Goal: Understand process/instructions: Learn how to perform a task or action

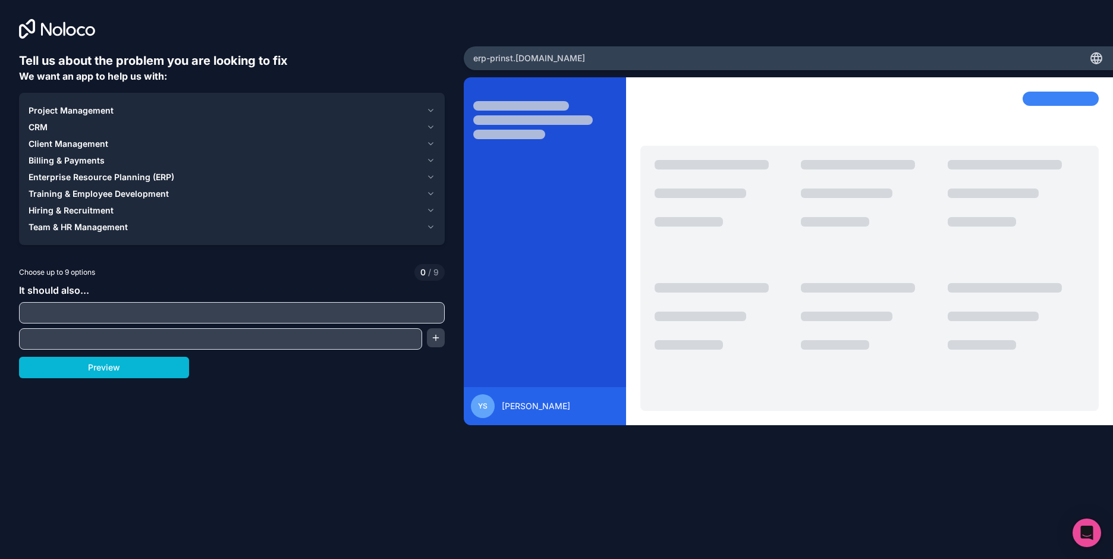
click at [273, 416] on div "Tell us about the problem you are looking to fix We want an app to help us with…" at bounding box center [232, 249] width 426 height 394
click at [83, 228] on span "Team & HR Management" at bounding box center [78, 227] width 99 height 12
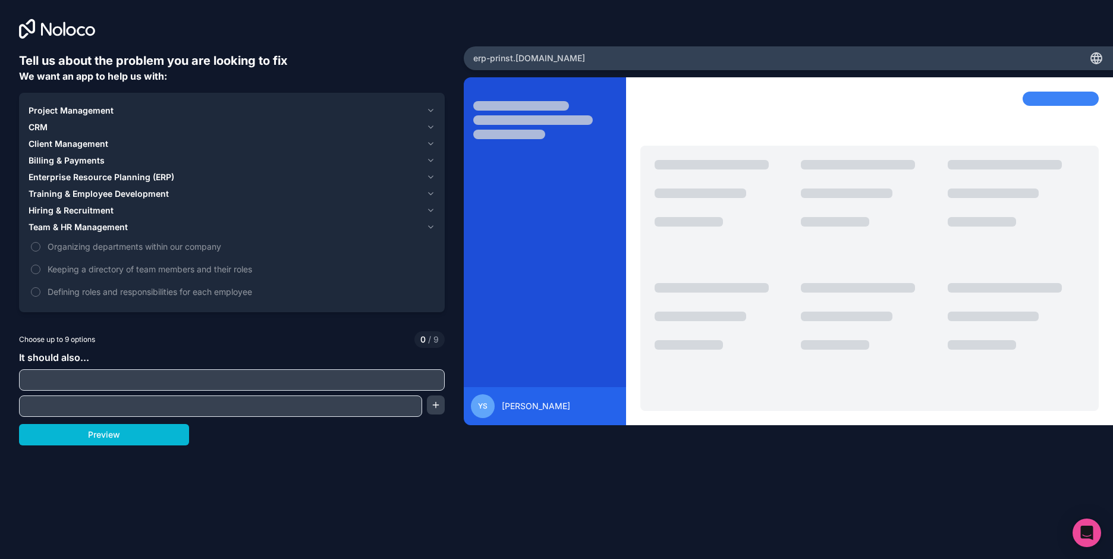
click at [90, 228] on span "Team & HR Management" at bounding box center [78, 227] width 99 height 12
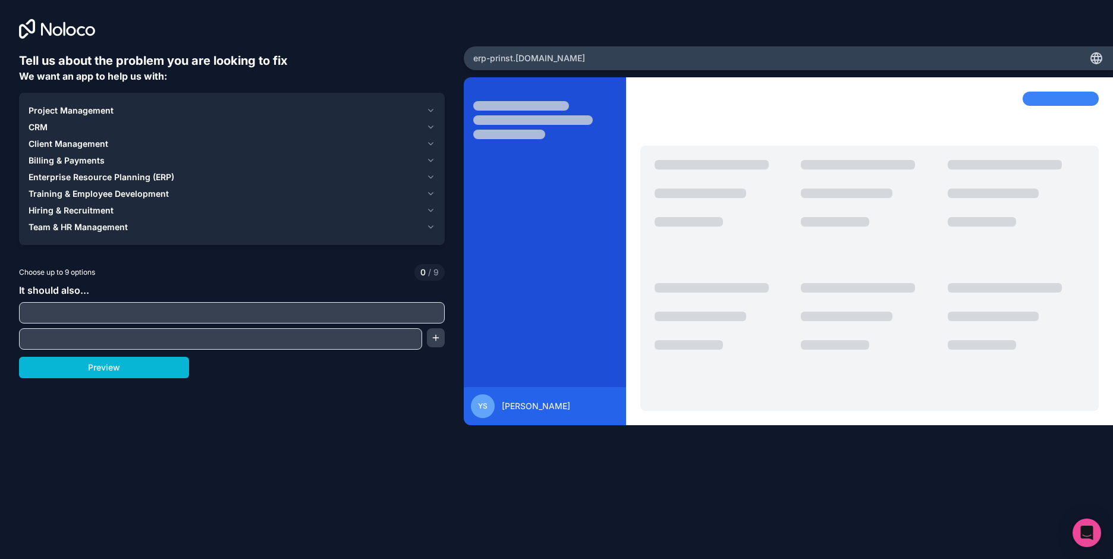
click at [90, 209] on span "Hiring & Recruitment" at bounding box center [71, 211] width 85 height 12
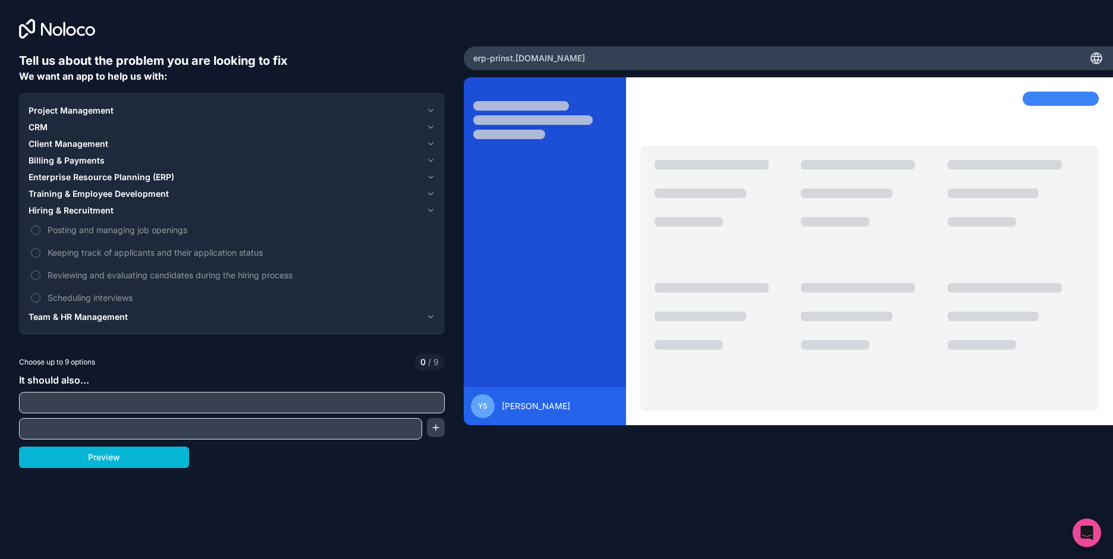
click at [90, 209] on span "Hiring & Recruitment" at bounding box center [71, 211] width 85 height 12
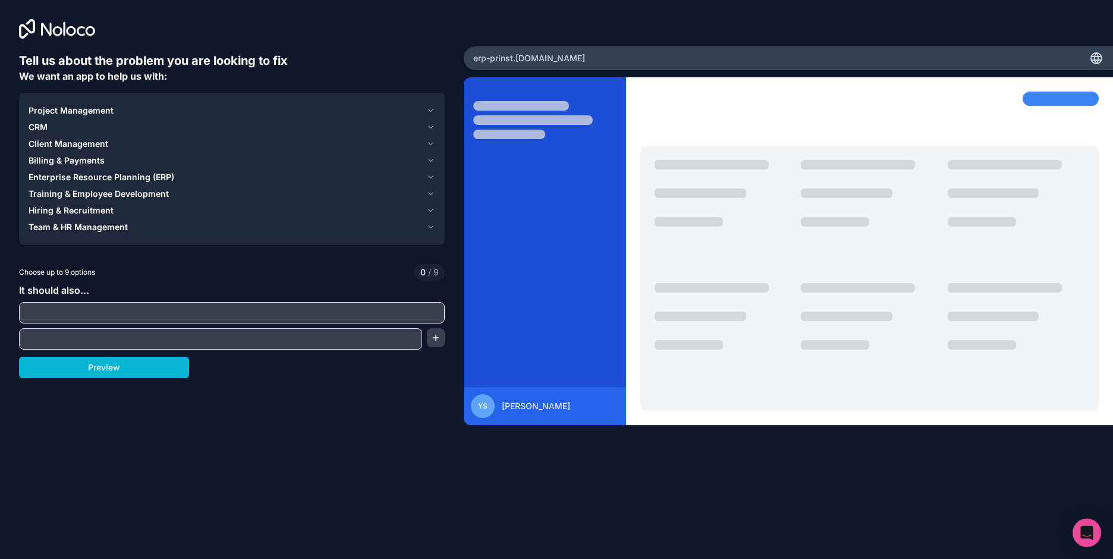
click at [49, 120] on button "CRM" at bounding box center [232, 127] width 407 height 17
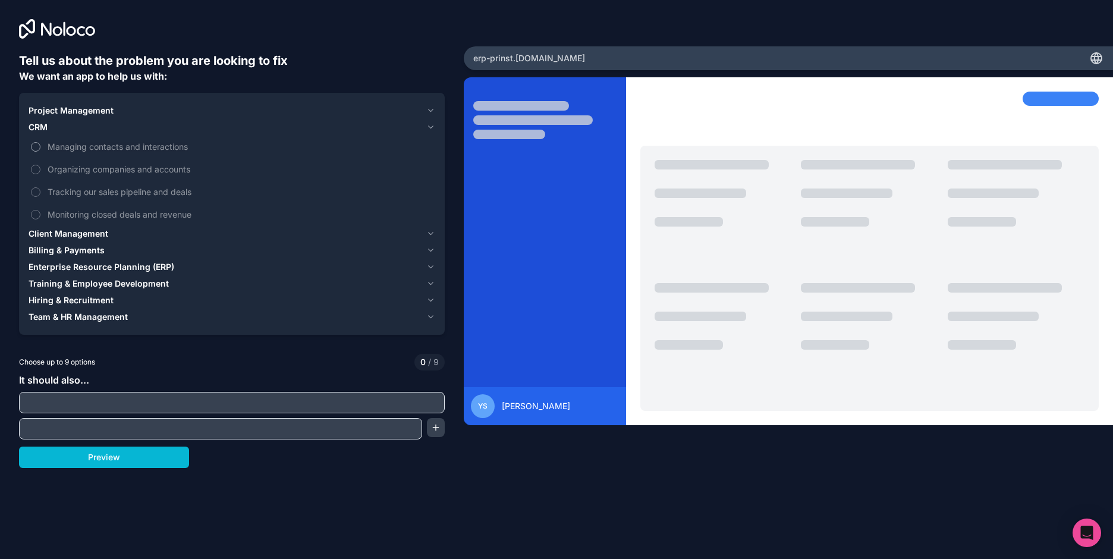
click at [36, 147] on button "Managing contacts and interactions" at bounding box center [36, 147] width 10 height 10
click at [33, 168] on button "Organizing companies and accounts" at bounding box center [36, 170] width 10 height 10
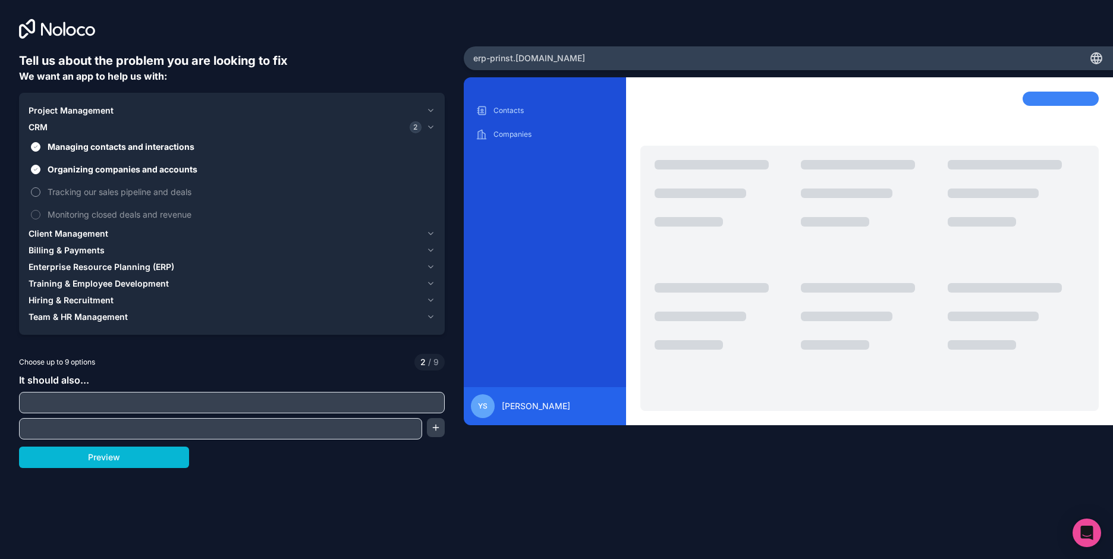
click at [35, 191] on button "Tracking our sales pipeline and deals" at bounding box center [36, 192] width 10 height 10
click at [30, 191] on label "Tracking our sales pipeline and deals" at bounding box center [232, 192] width 407 height 22
click at [31, 191] on button "Tracking our sales pipeline and deals" at bounding box center [36, 192] width 10 height 10
click at [33, 193] on button "Tracking our sales pipeline and deals" at bounding box center [36, 192] width 10 height 10
click at [36, 213] on button "Monitoring closed deals and revenue" at bounding box center [36, 215] width 10 height 10
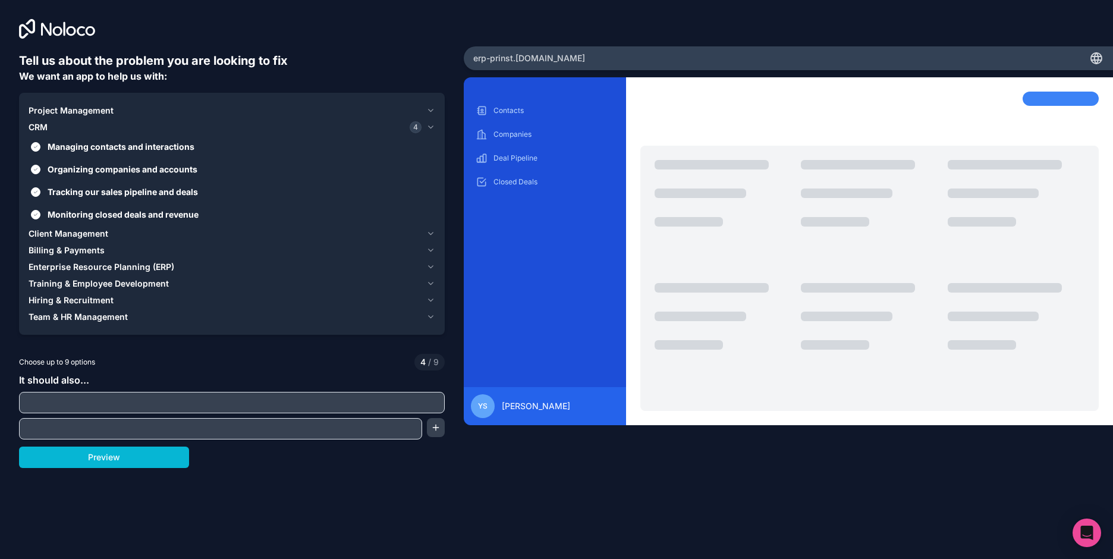
click at [40, 125] on span "CRM" at bounding box center [38, 127] width 19 height 12
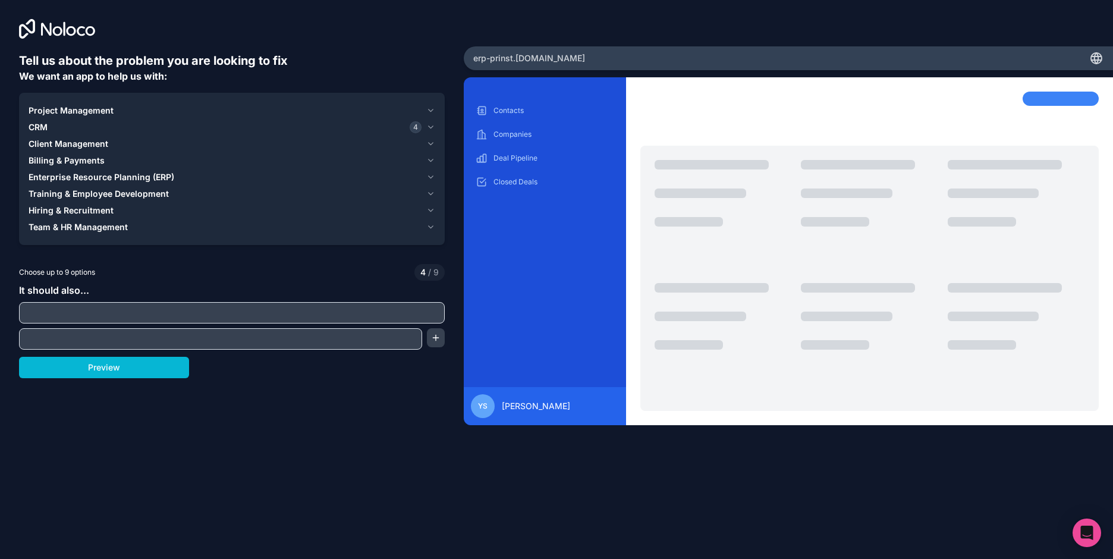
click at [52, 108] on span "Project Management" at bounding box center [71, 111] width 85 height 12
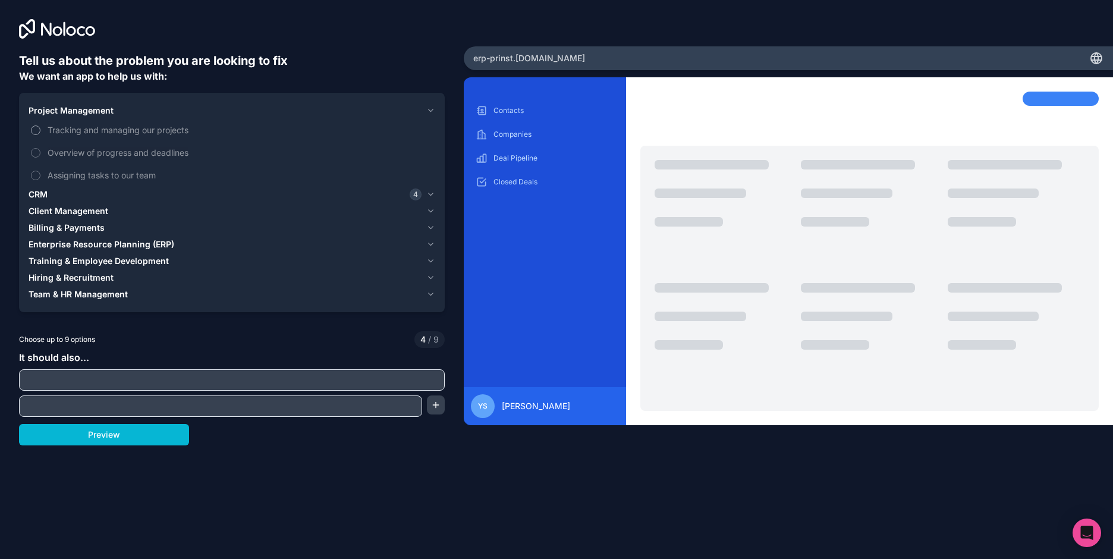
click at [35, 132] on button "Tracking and managing our projects" at bounding box center [36, 130] width 10 height 10
click at [44, 188] on button "CRM 4" at bounding box center [232, 194] width 407 height 17
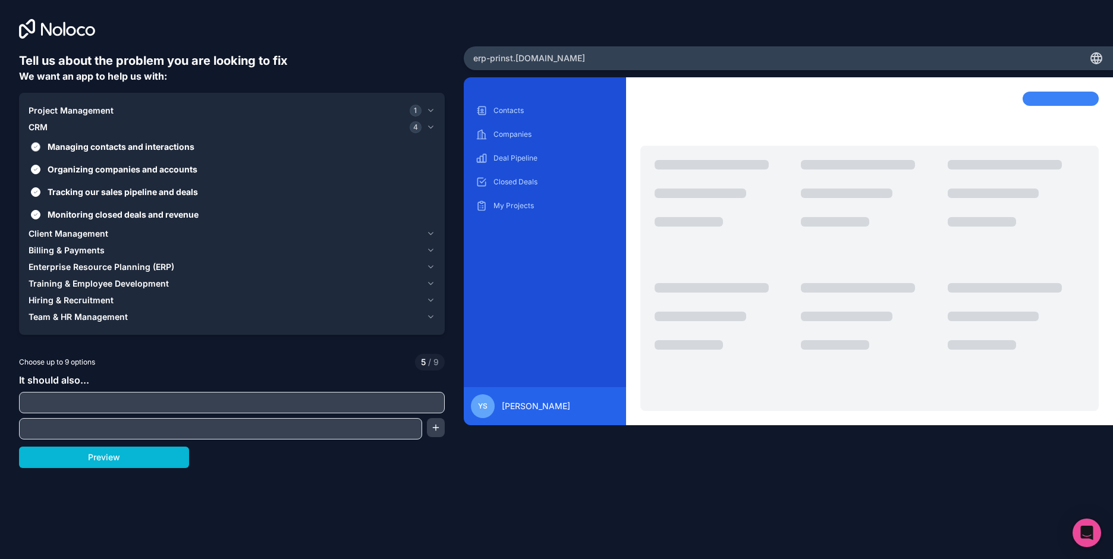
click at [33, 148] on button "Managing contacts and interactions" at bounding box center [36, 147] width 10 height 10
click at [36, 143] on button "Managing contacts and interactions" at bounding box center [36, 147] width 10 height 10
click at [46, 108] on span "Project Management" at bounding box center [71, 111] width 85 height 12
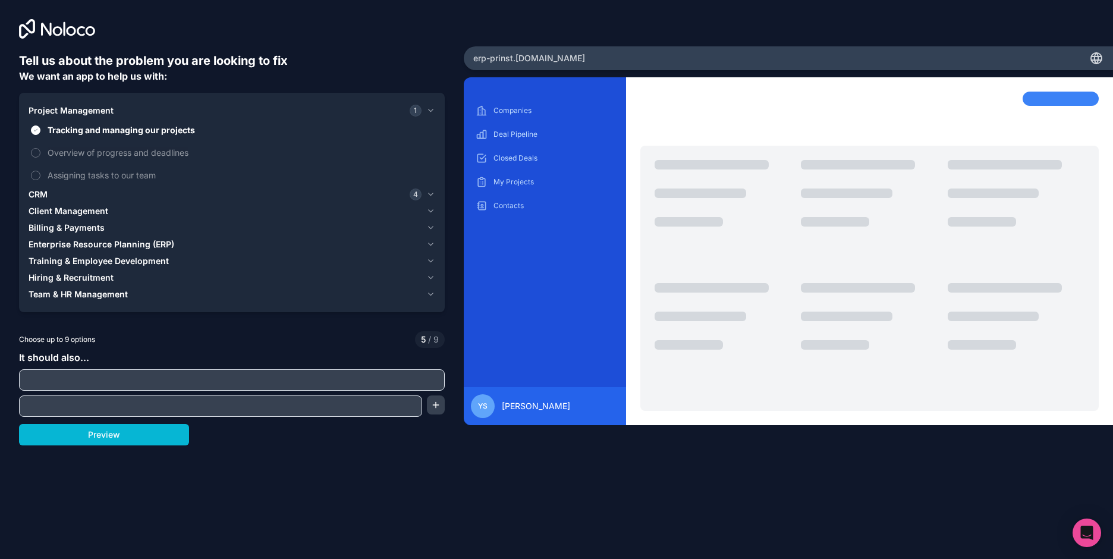
click at [53, 115] on span "Project Management" at bounding box center [71, 111] width 85 height 12
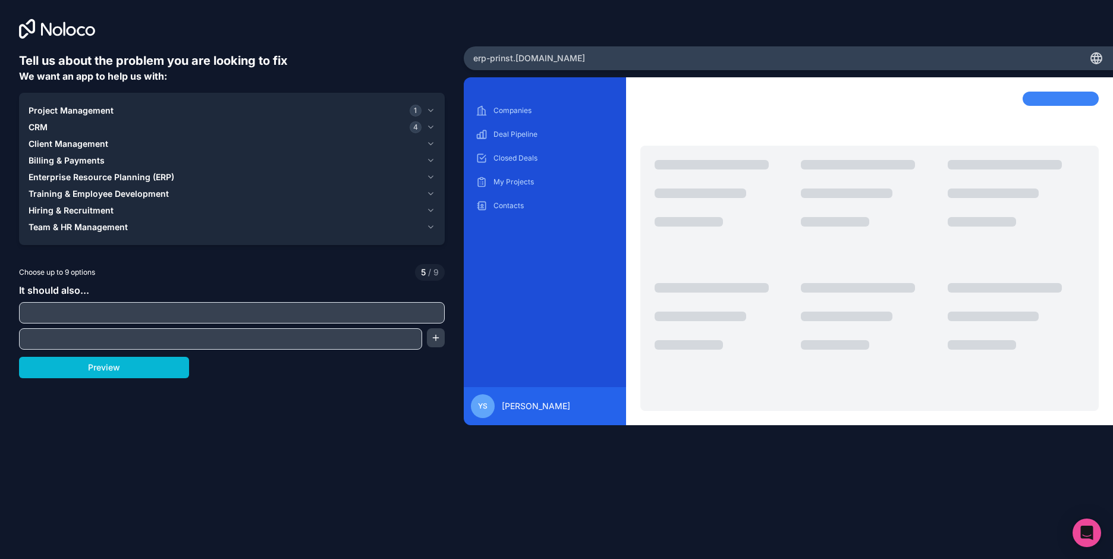
click at [45, 147] on span "Client Management" at bounding box center [69, 144] width 80 height 12
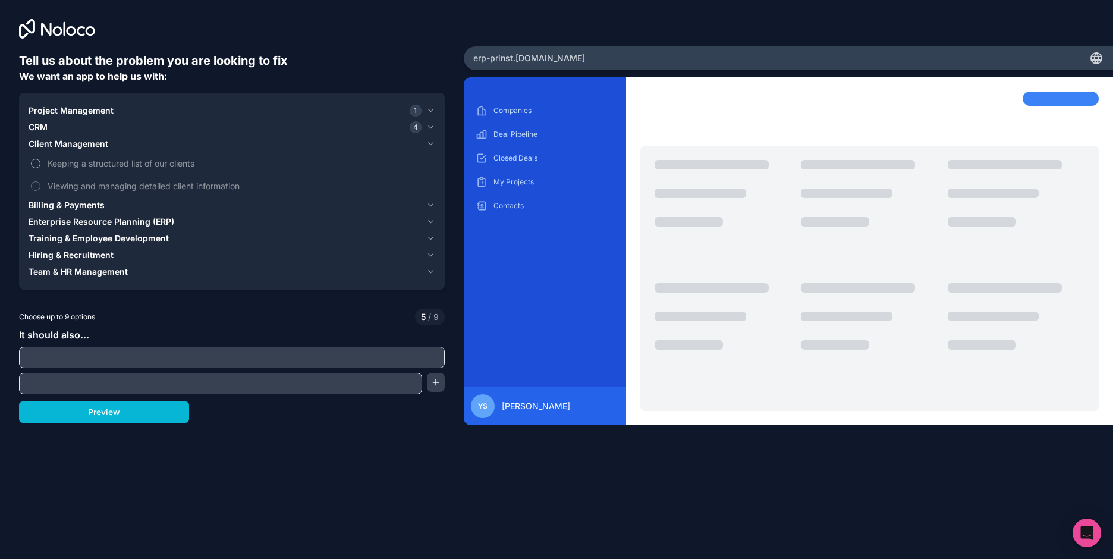
click at [34, 164] on button "Keeping a structured list of our clients" at bounding box center [36, 164] width 10 height 10
click at [524, 228] on p "Client List" at bounding box center [554, 230] width 121 height 10
click at [511, 206] on p "Contacts" at bounding box center [554, 206] width 121 height 10
click at [45, 205] on span "Billing & Payments" at bounding box center [67, 205] width 76 height 12
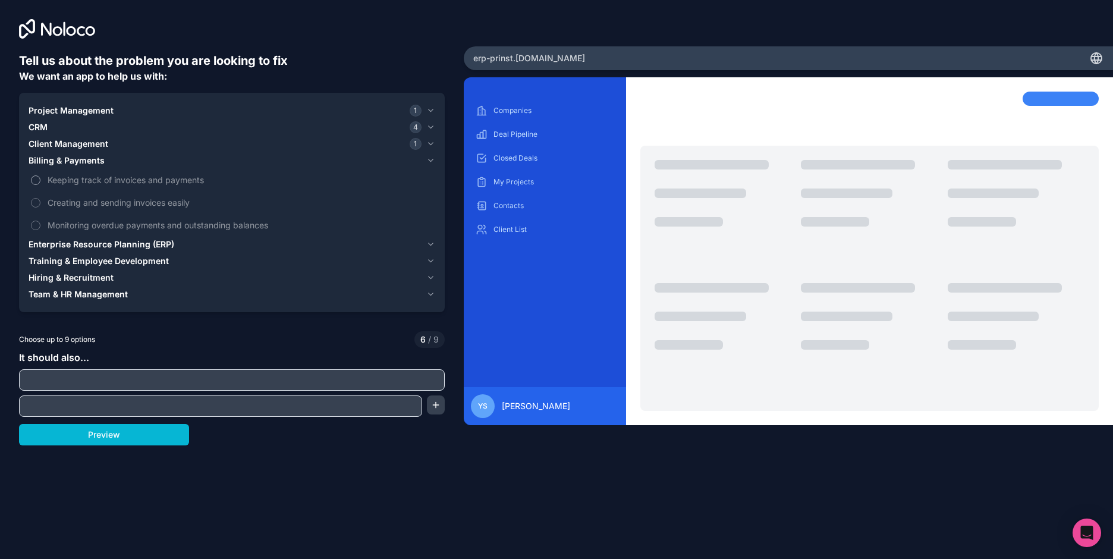
click at [37, 178] on button "Keeping track of invoices and payments" at bounding box center [36, 180] width 10 height 10
click at [63, 203] on span "Creating and sending invoices easily" at bounding box center [240, 202] width 385 height 12
click at [40, 203] on button "Creating and sending invoices easily" at bounding box center [36, 203] width 10 height 10
click at [62, 224] on span "Monitoring overdue payments and outstanding balances" at bounding box center [240, 225] width 385 height 12
click at [40, 224] on button "Monitoring overdue payments and outstanding balances" at bounding box center [36, 226] width 10 height 10
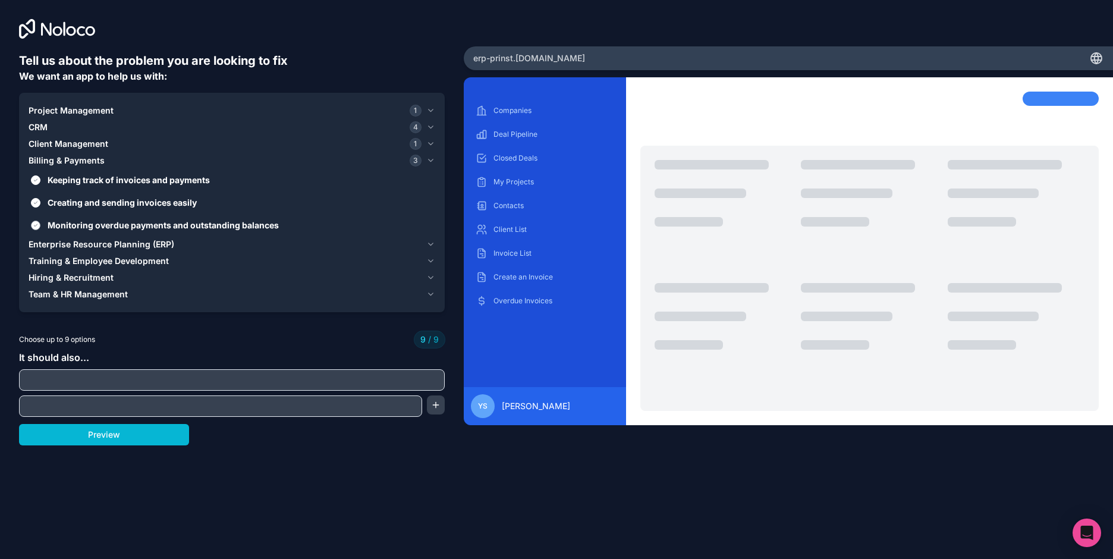
click at [62, 224] on span "Monitoring overdue payments and outstanding balances" at bounding box center [240, 225] width 385 height 12
click at [40, 224] on button "Monitoring overdue payments and outstanding balances" at bounding box center [36, 226] width 10 height 10
click at [54, 246] on span "Enterprise Resource Planning (ERP)" at bounding box center [102, 244] width 146 height 12
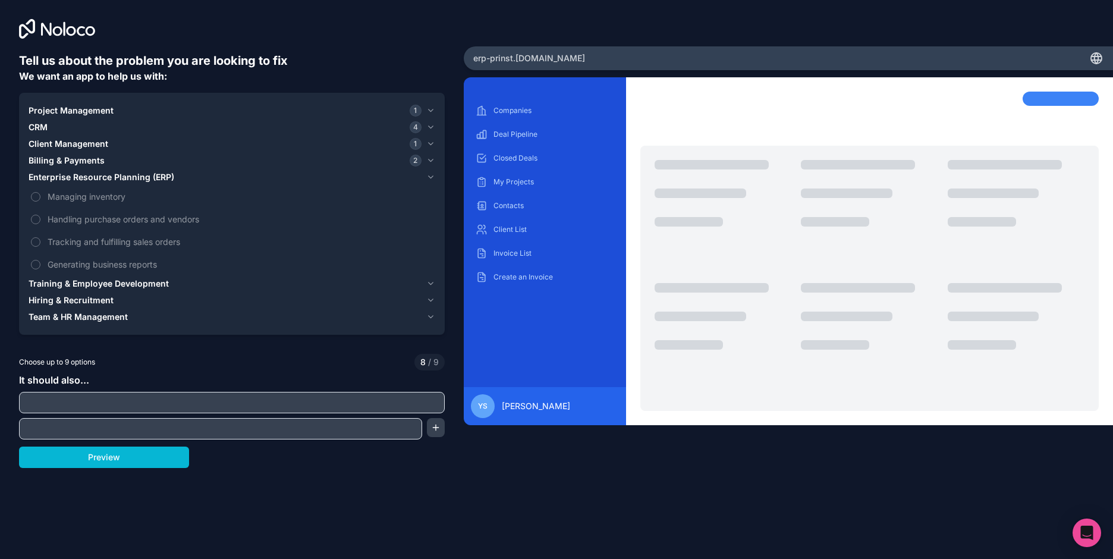
click at [69, 159] on span "Billing & Payments" at bounding box center [67, 161] width 76 height 12
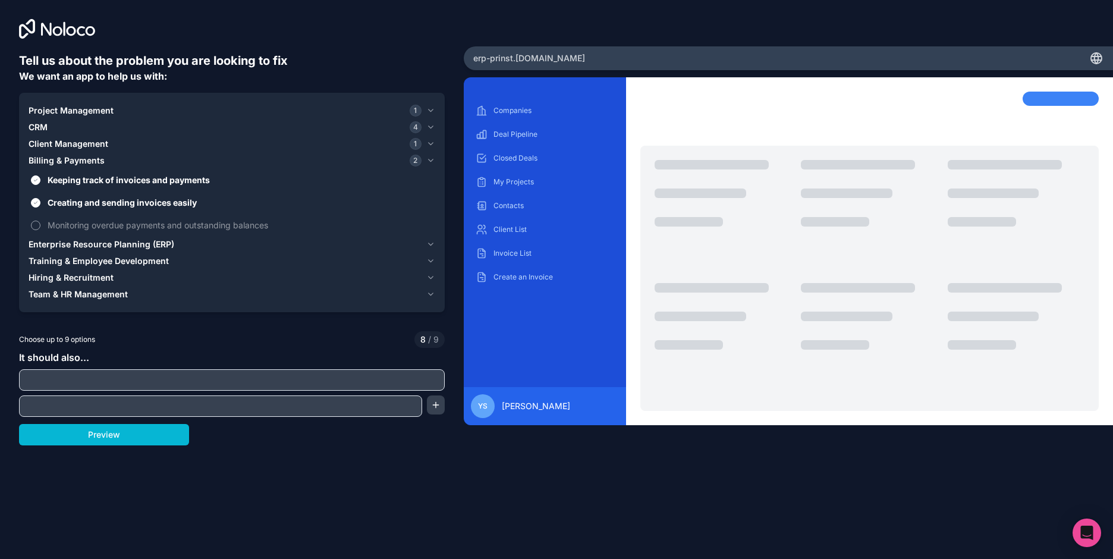
click at [49, 227] on span "Monitoring overdue payments and outstanding balances" at bounding box center [240, 225] width 385 height 12
click at [40, 227] on button "Monitoring overdue payments and outstanding balances" at bounding box center [36, 226] width 10 height 10
click at [49, 245] on span "Enterprise Resource Planning (ERP)" at bounding box center [102, 244] width 146 height 12
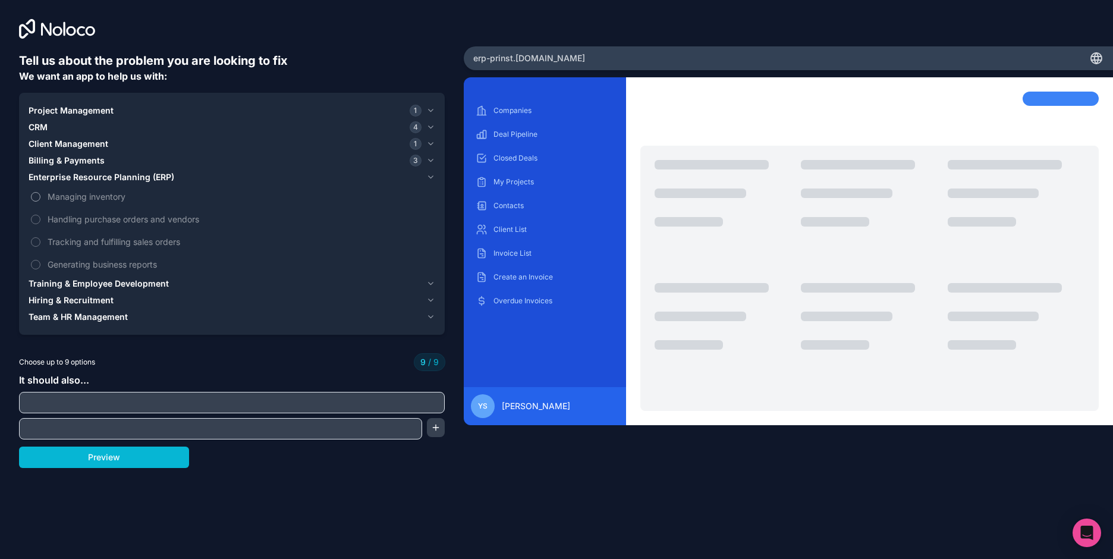
click at [59, 197] on span "Managing inventory" at bounding box center [240, 196] width 385 height 12
click at [62, 283] on span "Training & Employee Development" at bounding box center [99, 284] width 140 height 12
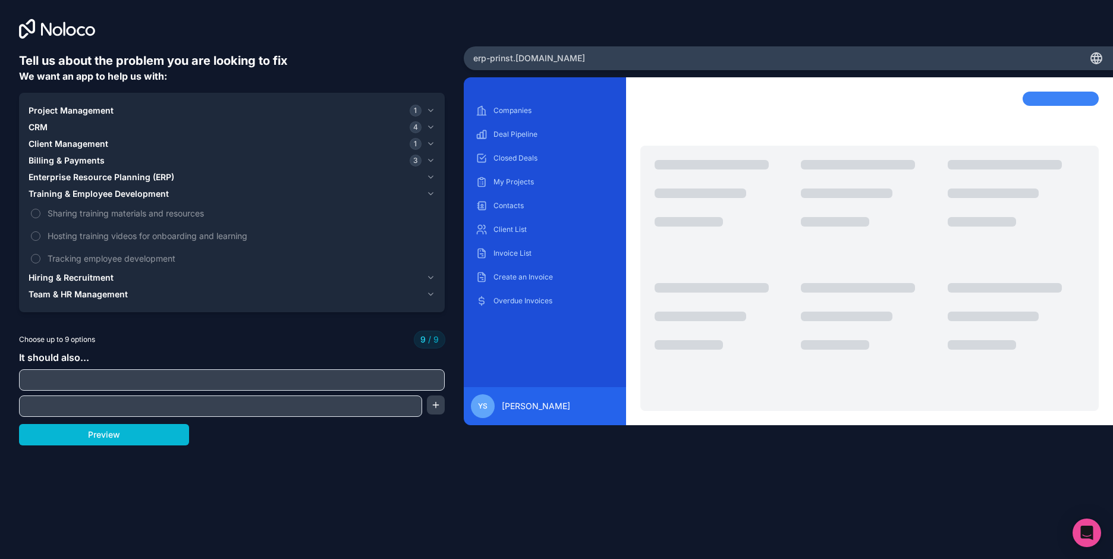
click at [61, 281] on span "Hiring & Recruitment" at bounding box center [71, 278] width 85 height 12
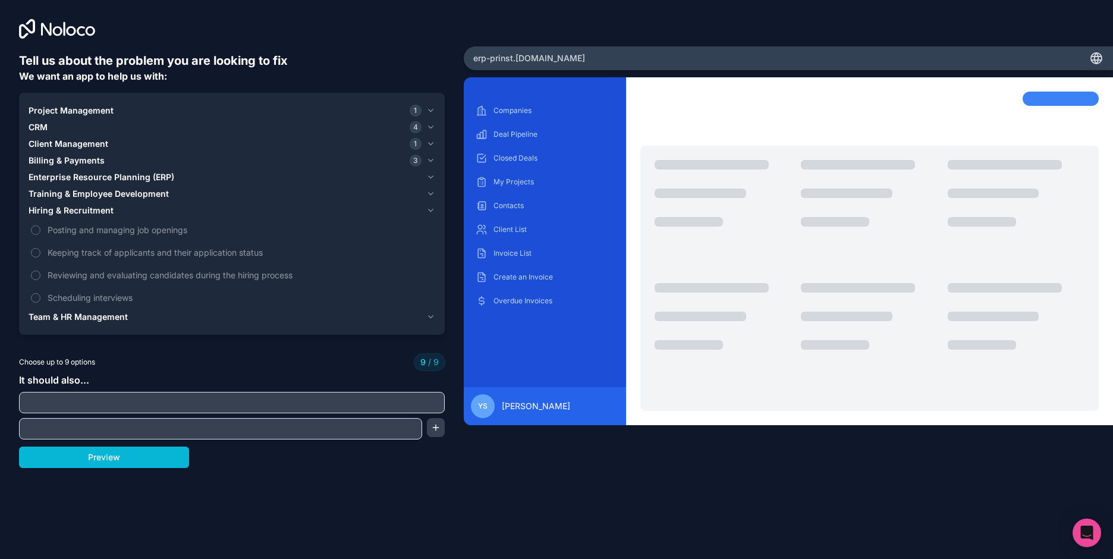
click at [68, 315] on span "Team & HR Management" at bounding box center [78, 317] width 99 height 12
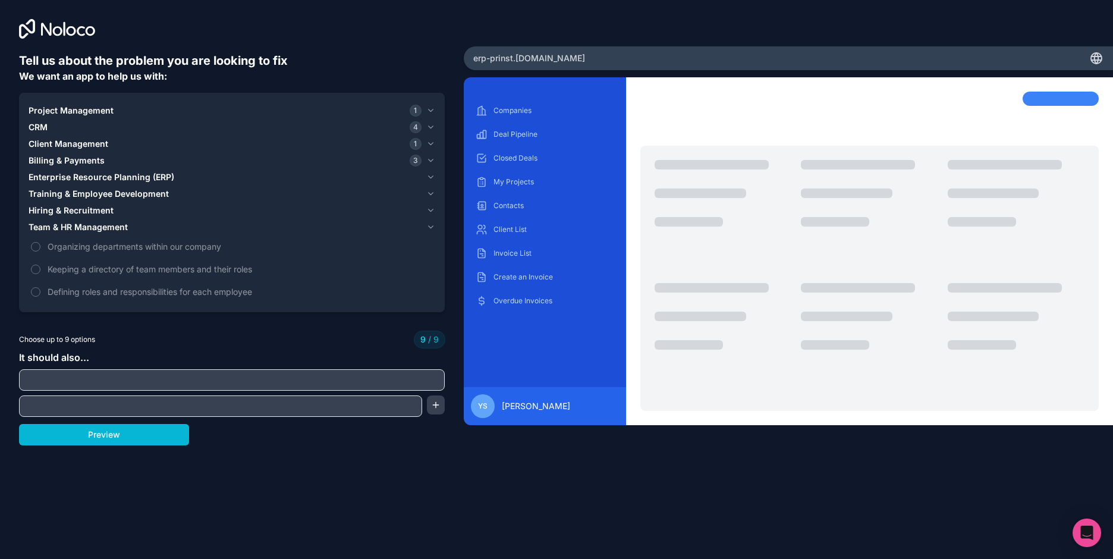
click at [79, 209] on span "Hiring & Recruitment" at bounding box center [71, 211] width 85 height 12
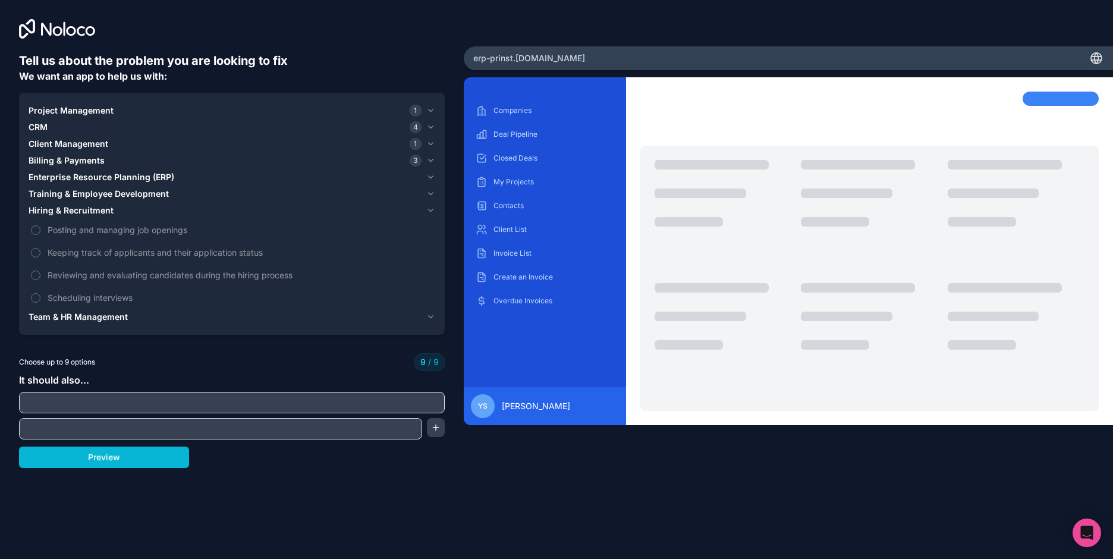
click at [59, 314] on span "Team & HR Management" at bounding box center [78, 317] width 99 height 12
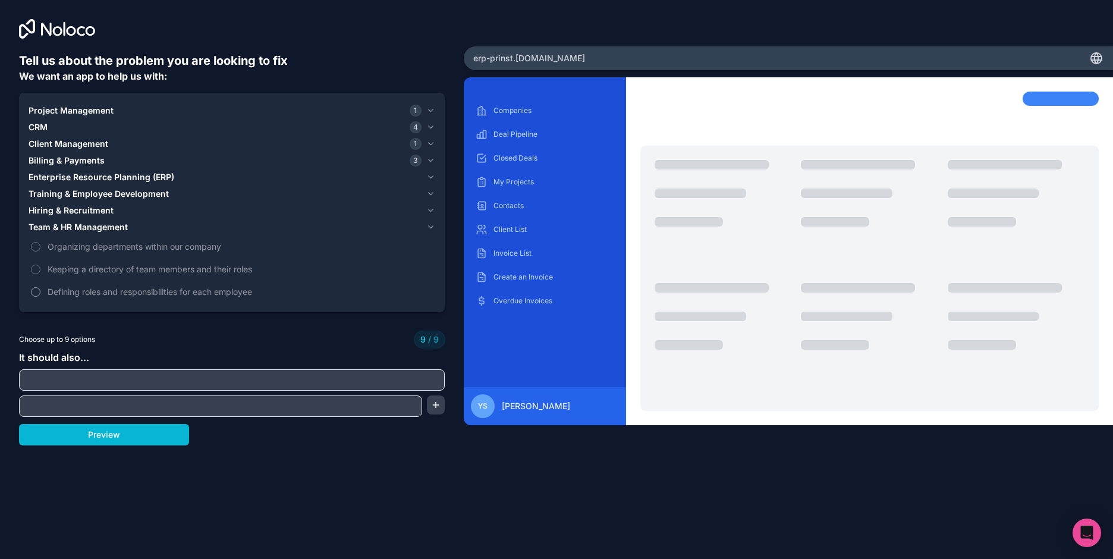
click at [65, 294] on span "Defining roles and responsibilities for each employee" at bounding box center [240, 291] width 385 height 12
click at [63, 294] on span "Defining roles and responsibilities for each employee" at bounding box center [240, 291] width 385 height 12
click at [63, 230] on span "Team & HR Management" at bounding box center [78, 227] width 99 height 12
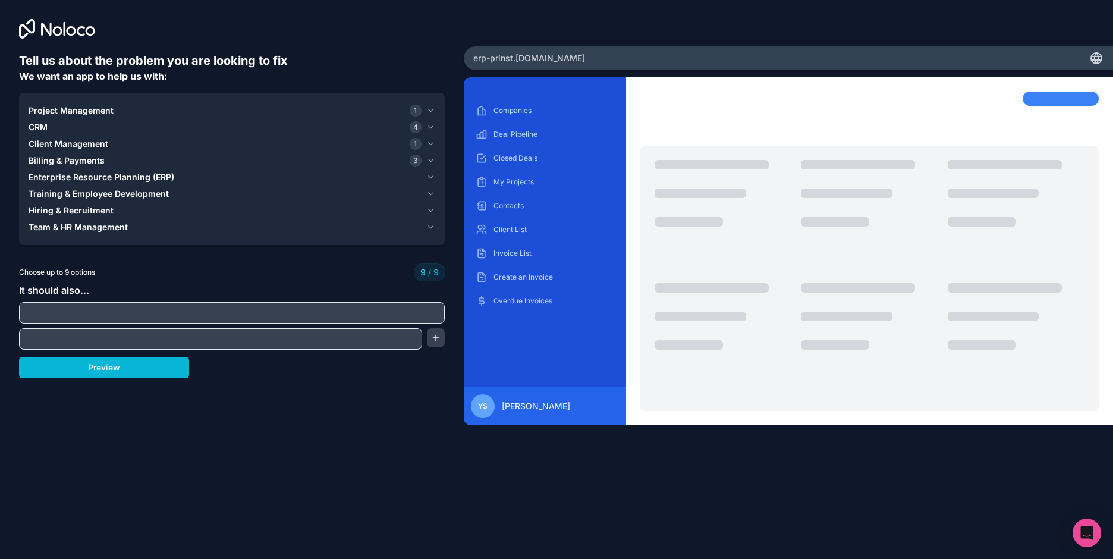
click at [50, 175] on span "Enterprise Resource Planning (ERP)" at bounding box center [102, 177] width 146 height 12
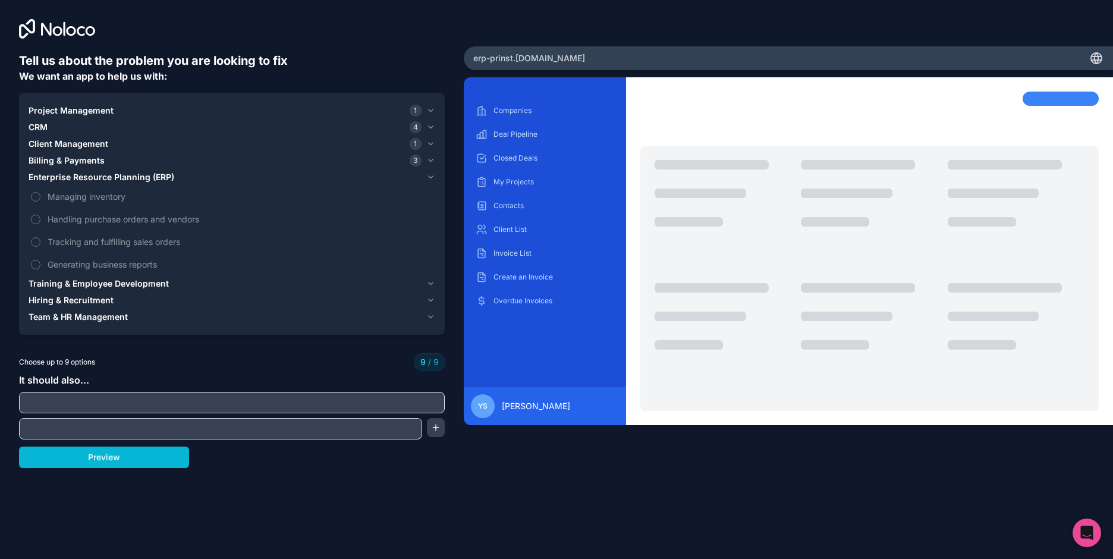
click at [50, 175] on span "Enterprise Resource Planning (ERP)" at bounding box center [102, 177] width 146 height 12
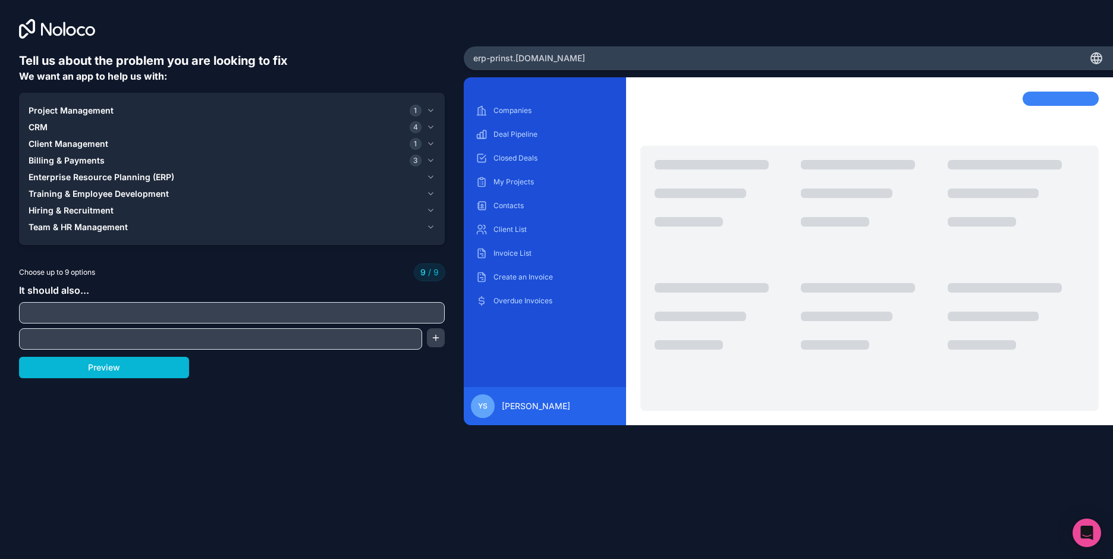
click at [50, 175] on span "Enterprise Resource Planning (ERP)" at bounding box center [102, 177] width 146 height 12
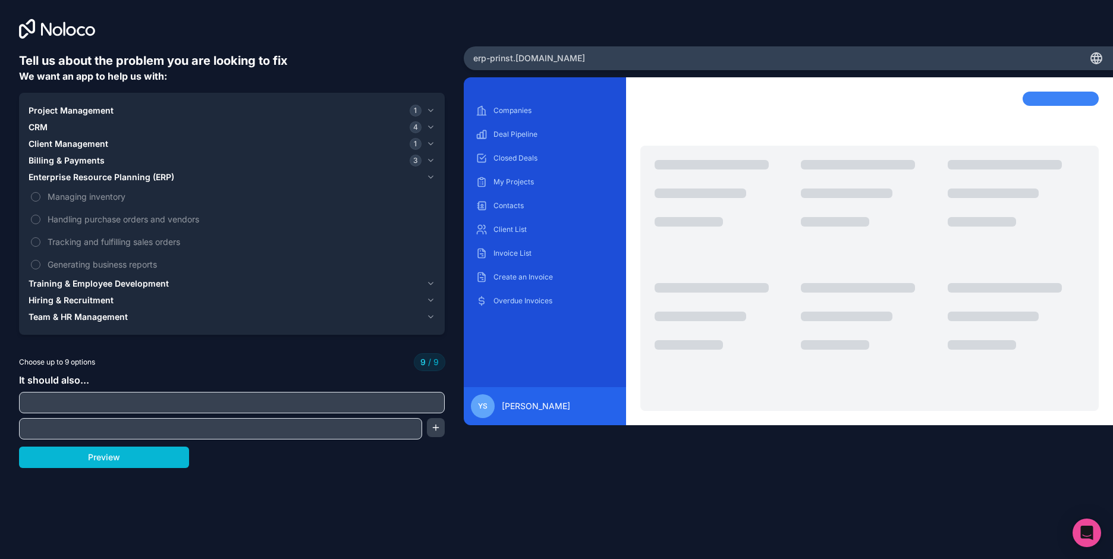
click at [58, 161] on span "Billing & Payments" at bounding box center [67, 161] width 76 height 12
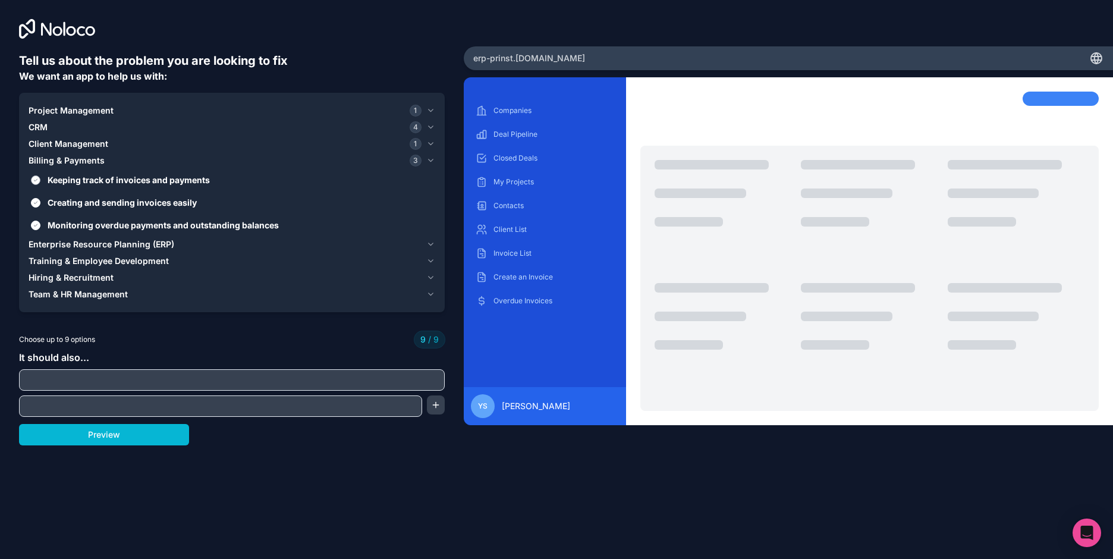
click at [37, 181] on button "Keeping track of invoices and payments" at bounding box center [36, 180] width 10 height 10
click at [36, 185] on label "Keeping track of invoices and payments" at bounding box center [232, 180] width 407 height 22
click at [36, 185] on button "Keeping track of invoices and payments" at bounding box center [36, 180] width 10 height 10
click at [37, 203] on button "Creating and sending invoices easily" at bounding box center [36, 203] width 10 height 10
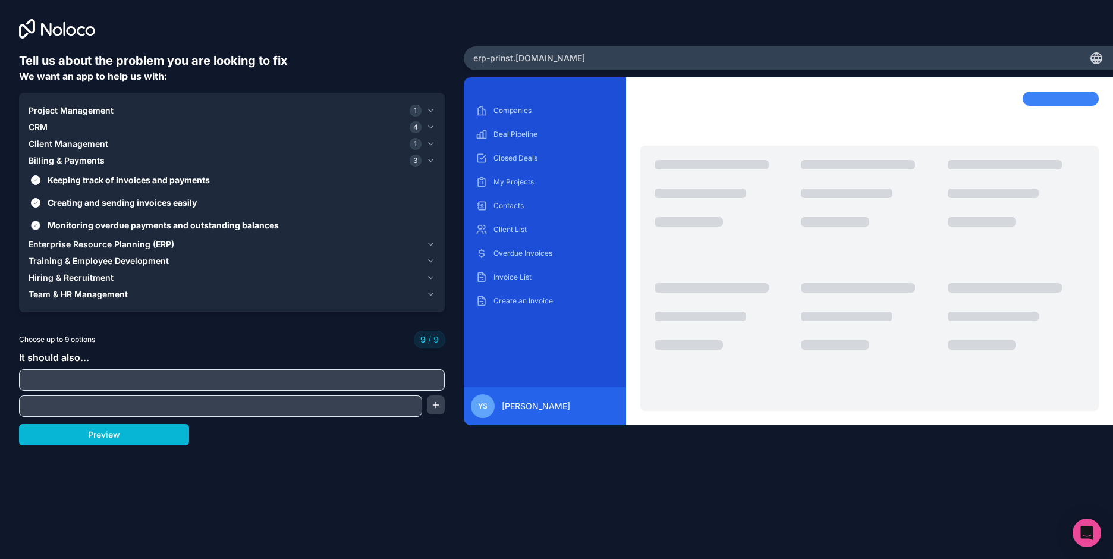
click at [37, 227] on button "Monitoring overdue payments and outstanding balances" at bounding box center [36, 226] width 10 height 10
click at [59, 161] on span "Billing & Payments" at bounding box center [67, 161] width 76 height 12
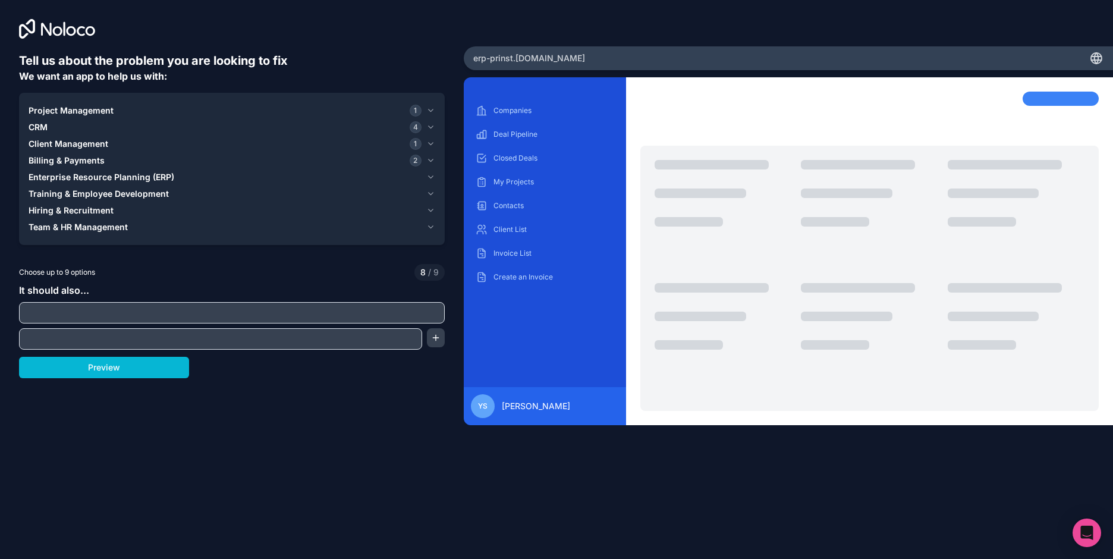
click at [61, 146] on span "Client Management" at bounding box center [69, 144] width 80 height 12
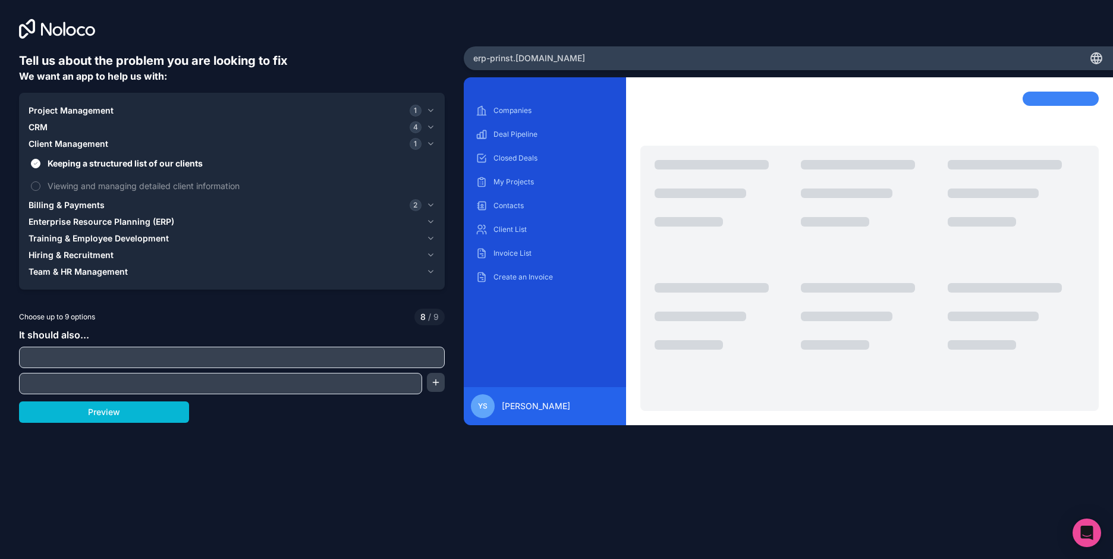
click at [53, 146] on span "Client Management" at bounding box center [69, 144] width 80 height 12
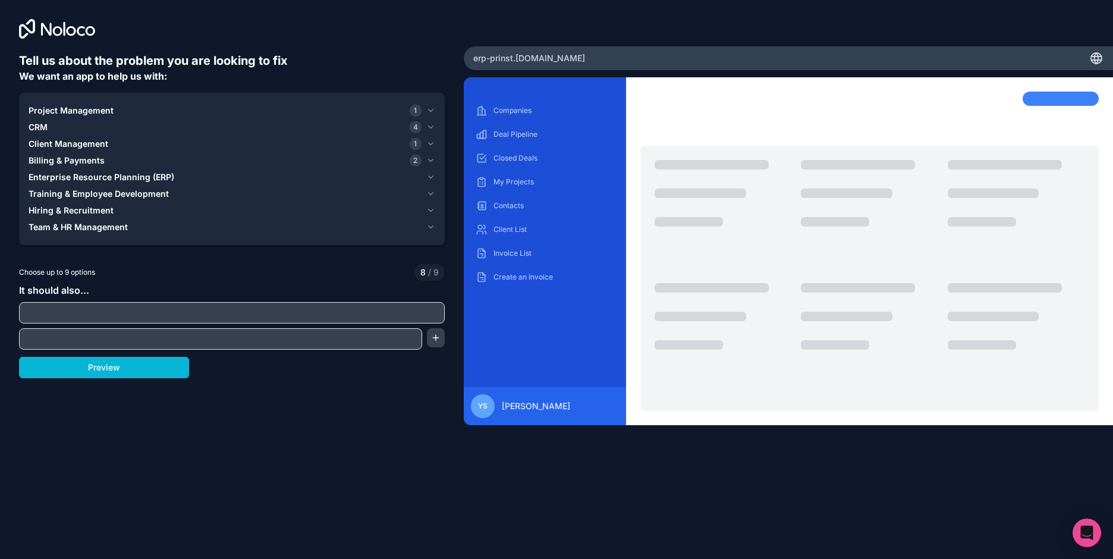
click at [54, 183] on span "Enterprise Resource Planning (ERP)" at bounding box center [102, 177] width 146 height 12
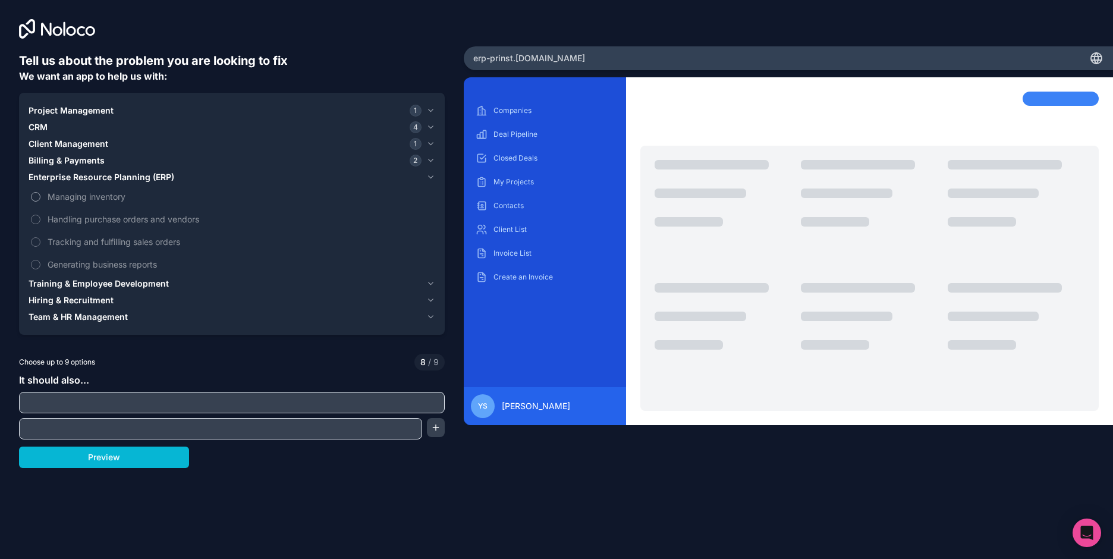
click at [36, 197] on button "Managing inventory" at bounding box center [36, 197] width 10 height 10
click at [48, 108] on span "Project Management" at bounding box center [71, 111] width 85 height 12
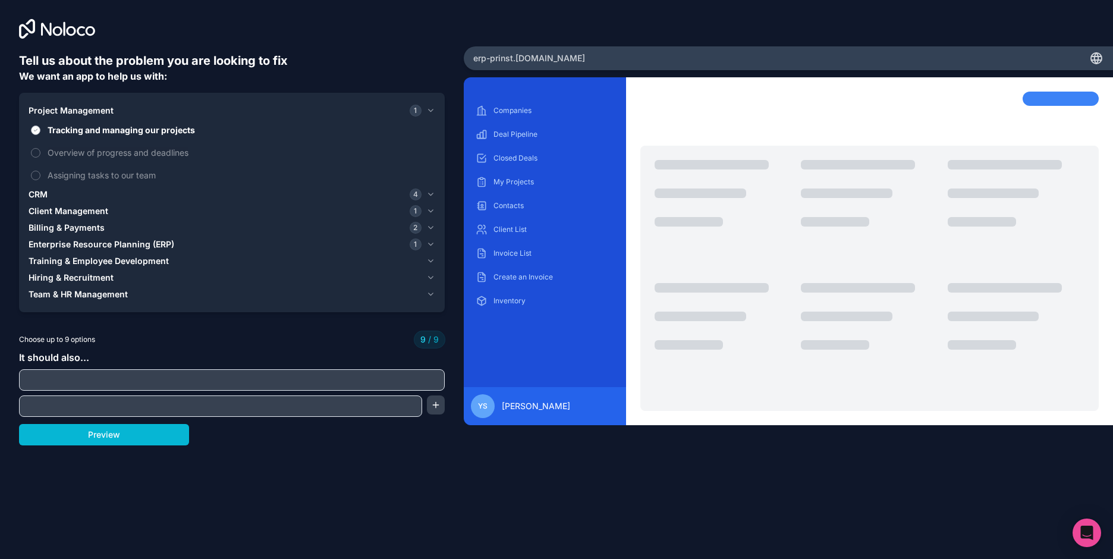
click at [36, 127] on button "Tracking and managing our projects" at bounding box center [36, 130] width 10 height 10
click at [43, 111] on span "Project Management" at bounding box center [71, 111] width 85 height 12
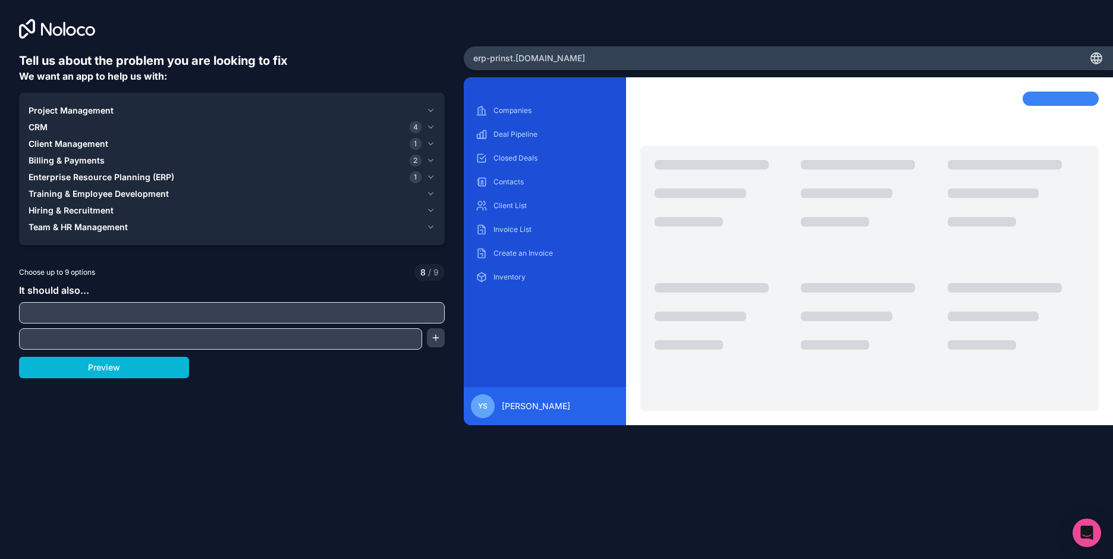
click at [51, 176] on span "Enterprise Resource Planning (ERP)" at bounding box center [102, 177] width 146 height 12
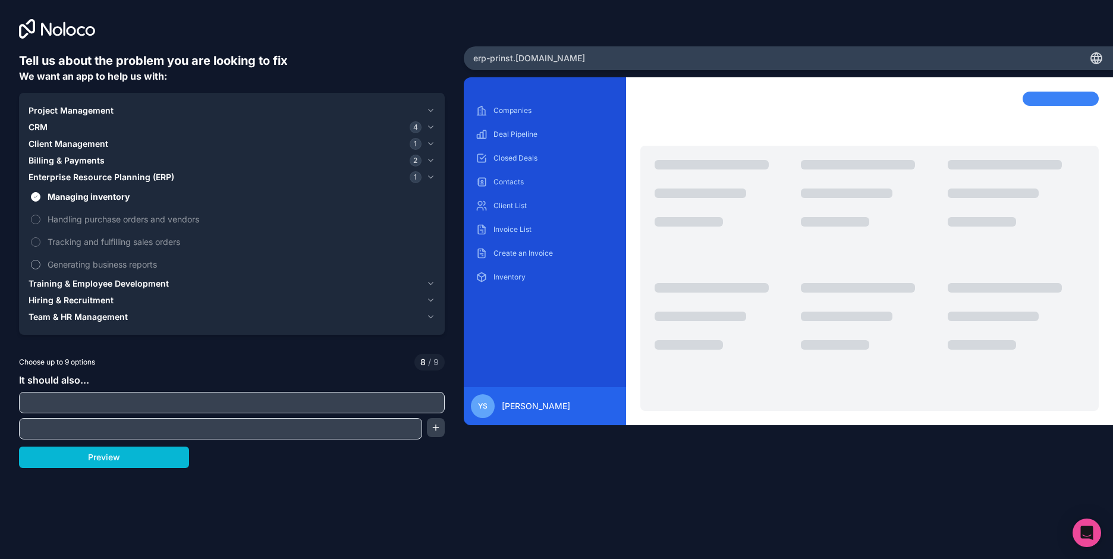
click at [48, 266] on span "Generating business reports" at bounding box center [240, 264] width 385 height 12
click at [40, 266] on button "Generating business reports" at bounding box center [36, 265] width 10 height 10
click at [50, 244] on span "Tracking and fulfilling sales orders" at bounding box center [240, 241] width 385 height 12
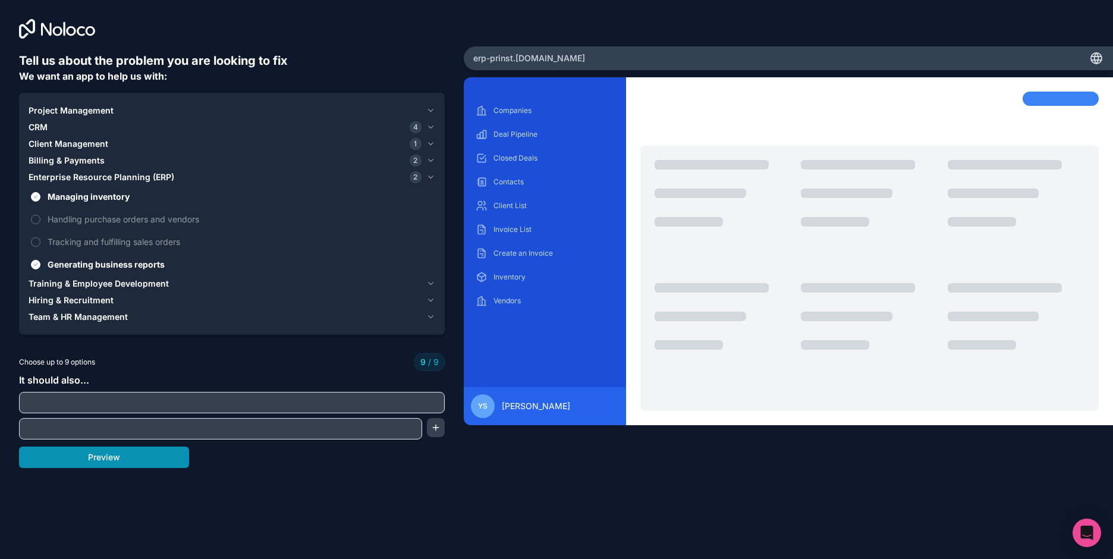
click at [105, 461] on button "Preview" at bounding box center [104, 457] width 170 height 21
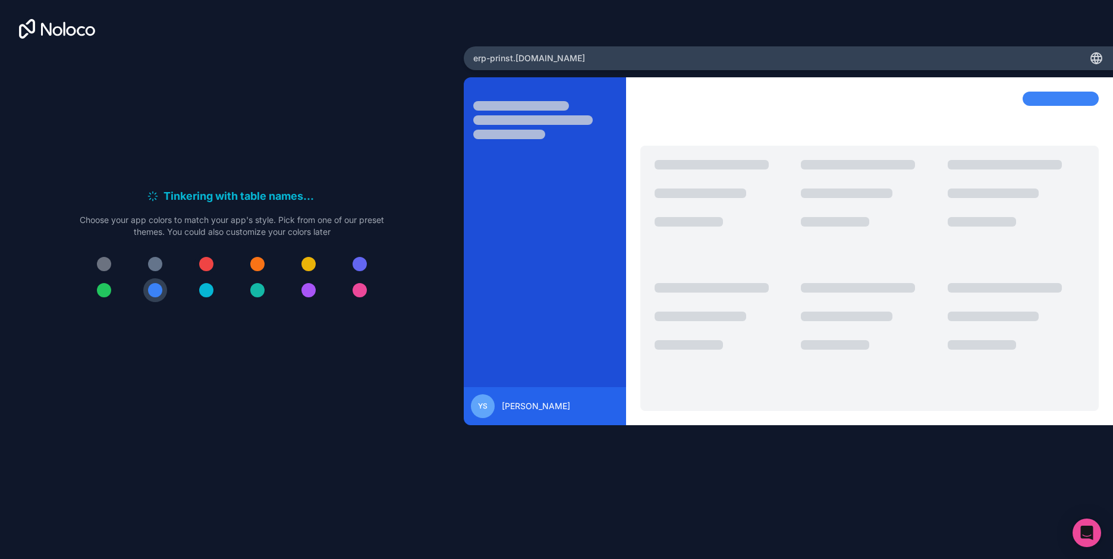
click at [209, 265] on div at bounding box center [206, 264] width 14 height 14
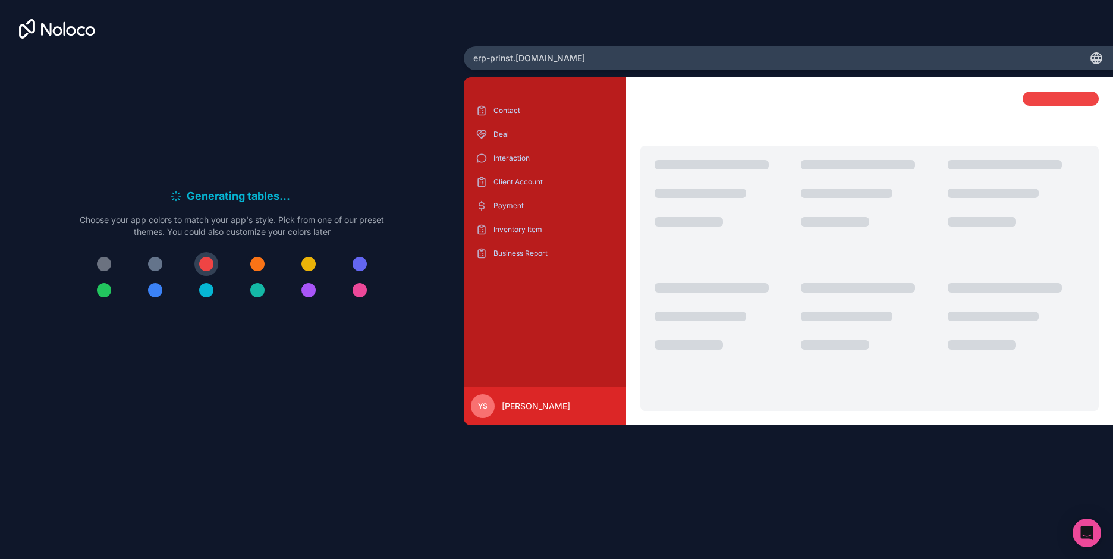
click at [257, 265] on div at bounding box center [257, 264] width 14 height 14
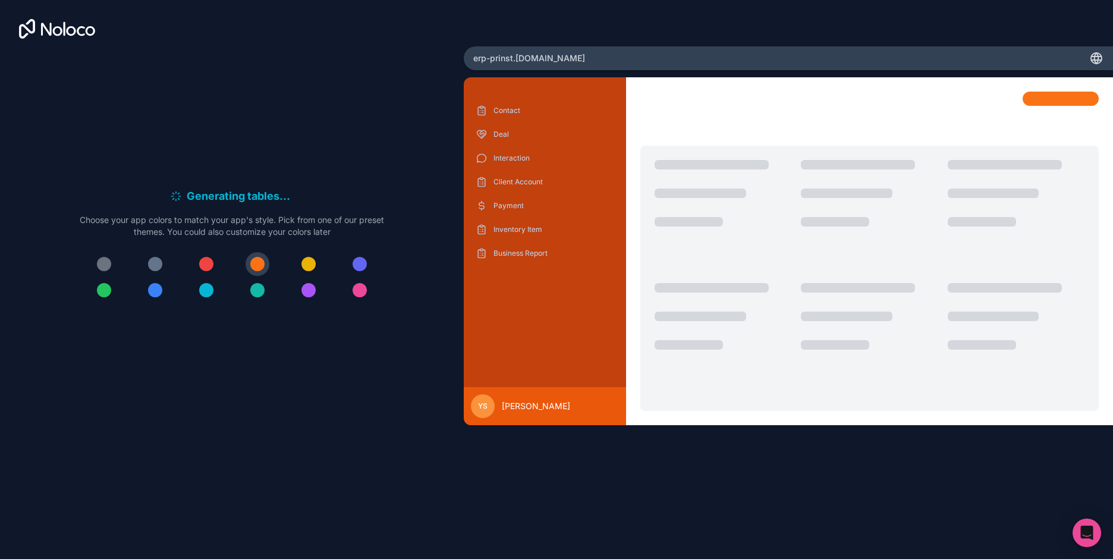
click at [357, 284] on div at bounding box center [360, 290] width 14 height 14
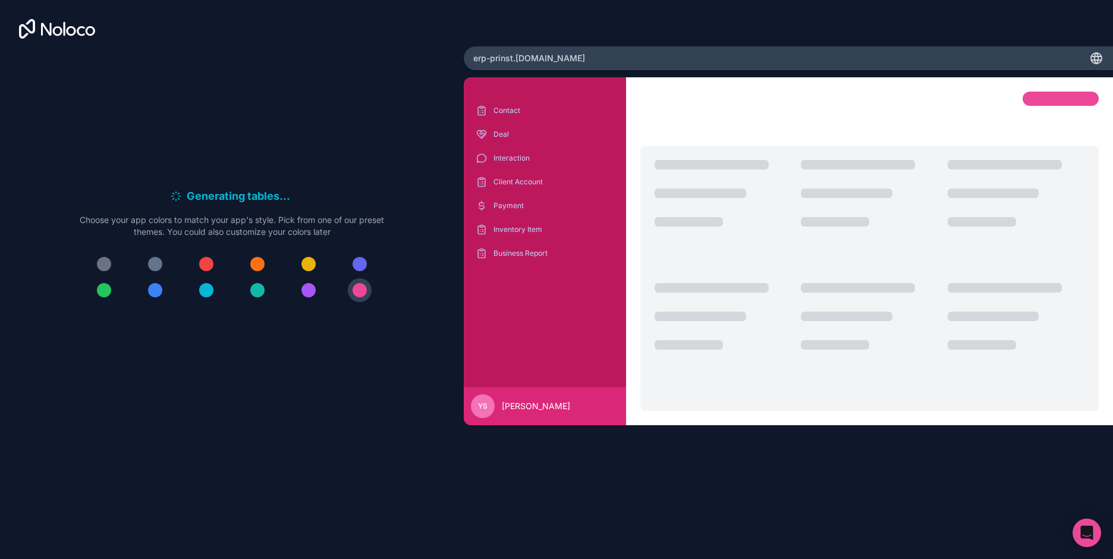
click at [204, 269] on div at bounding box center [206, 264] width 14 height 14
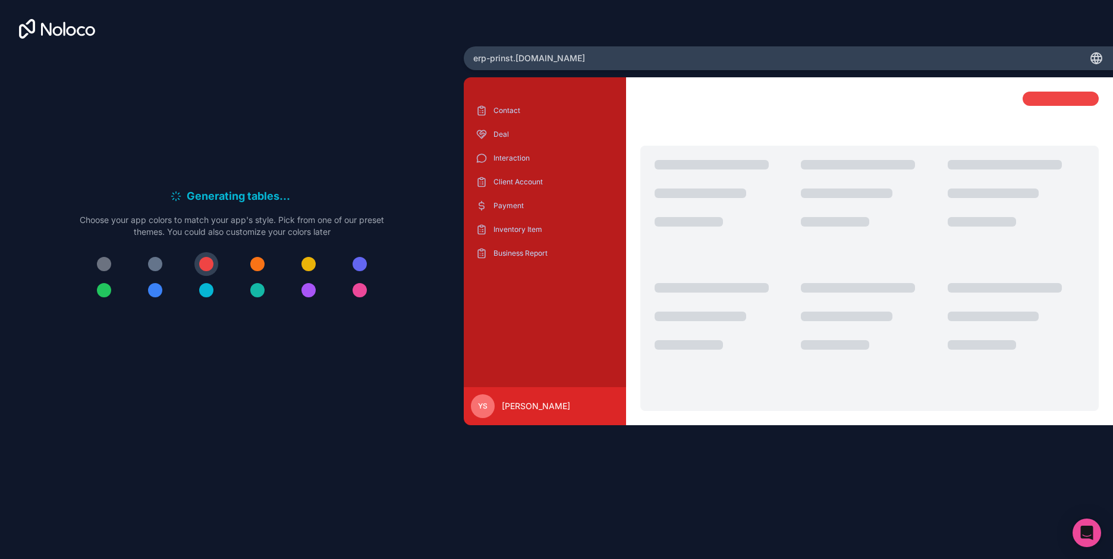
click at [102, 291] on div at bounding box center [104, 290] width 14 height 14
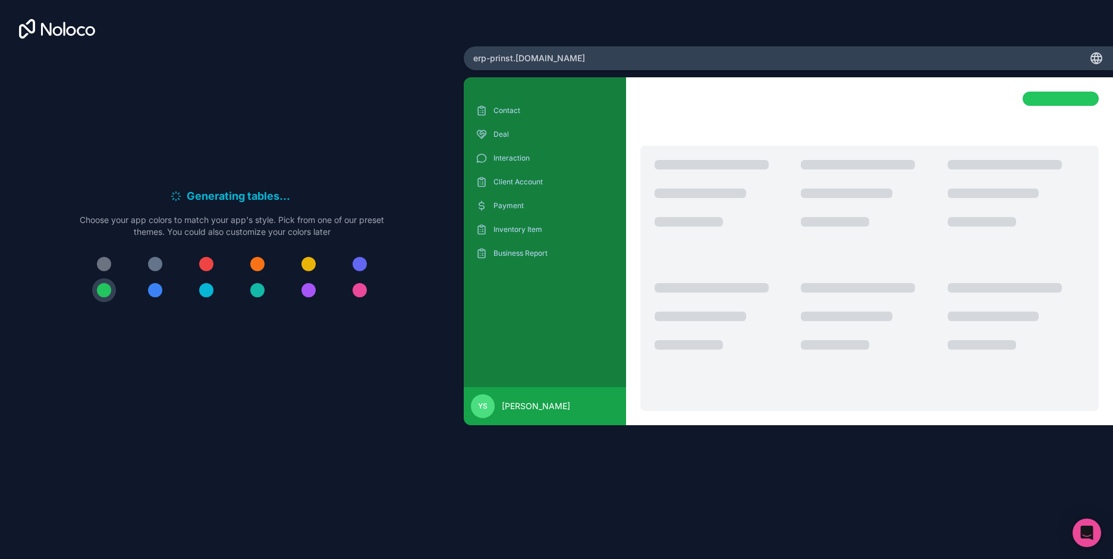
click at [205, 291] on div at bounding box center [206, 290] width 14 height 14
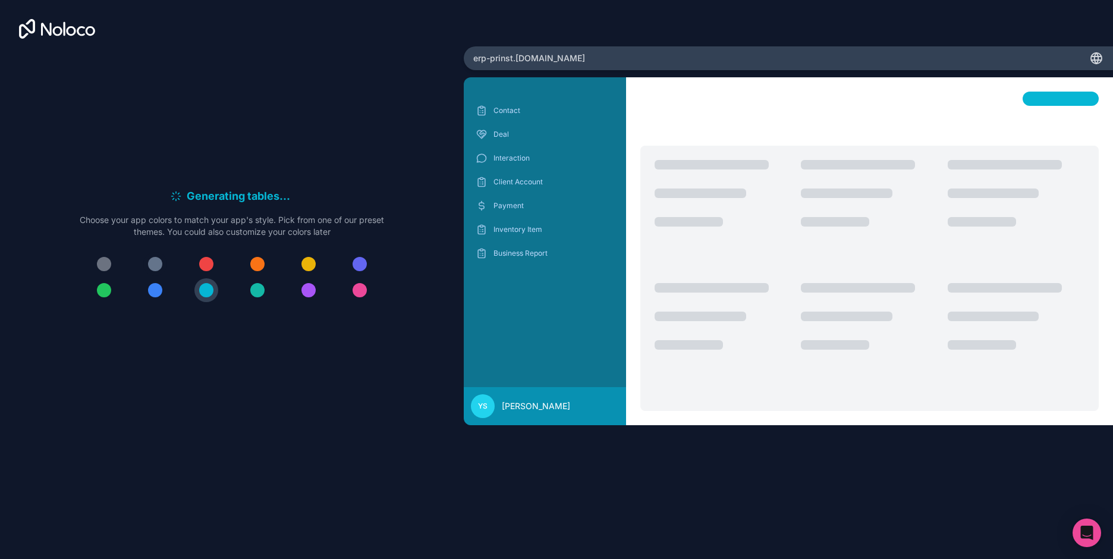
click at [149, 264] on div at bounding box center [155, 264] width 14 height 14
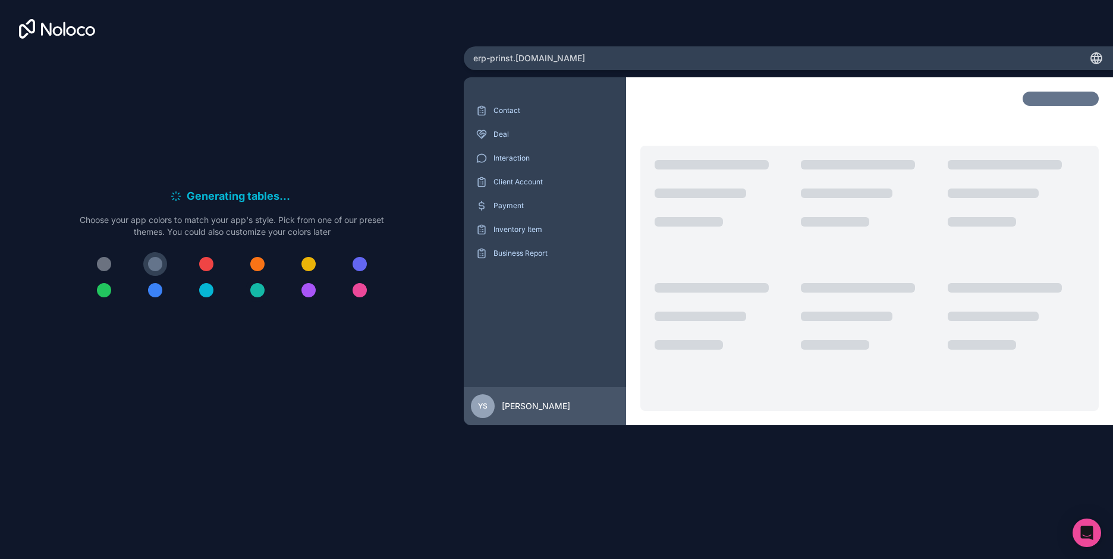
click at [256, 297] on div at bounding box center [257, 290] width 14 height 14
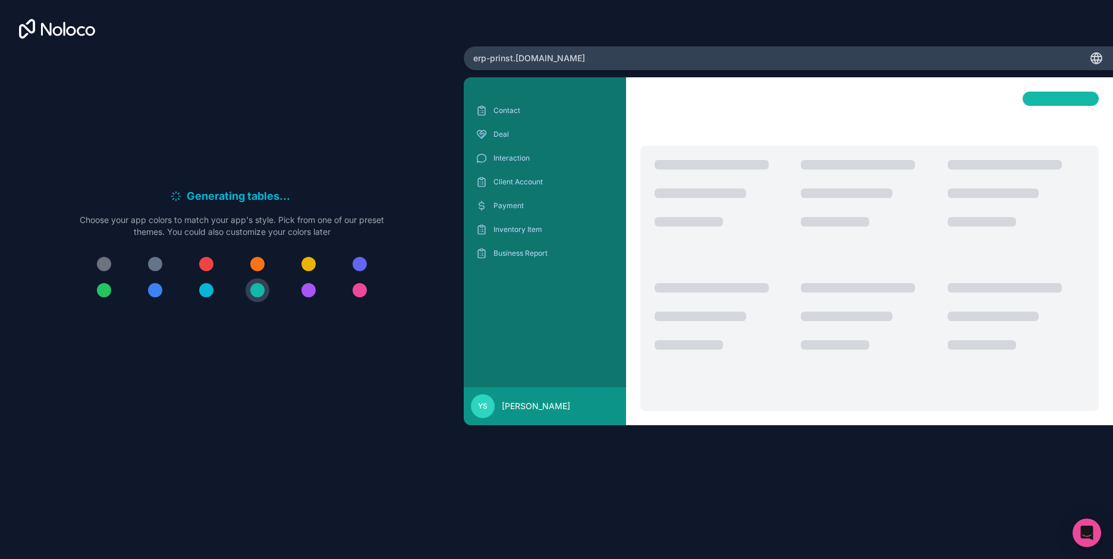
click at [312, 263] on div at bounding box center [308, 264] width 14 height 14
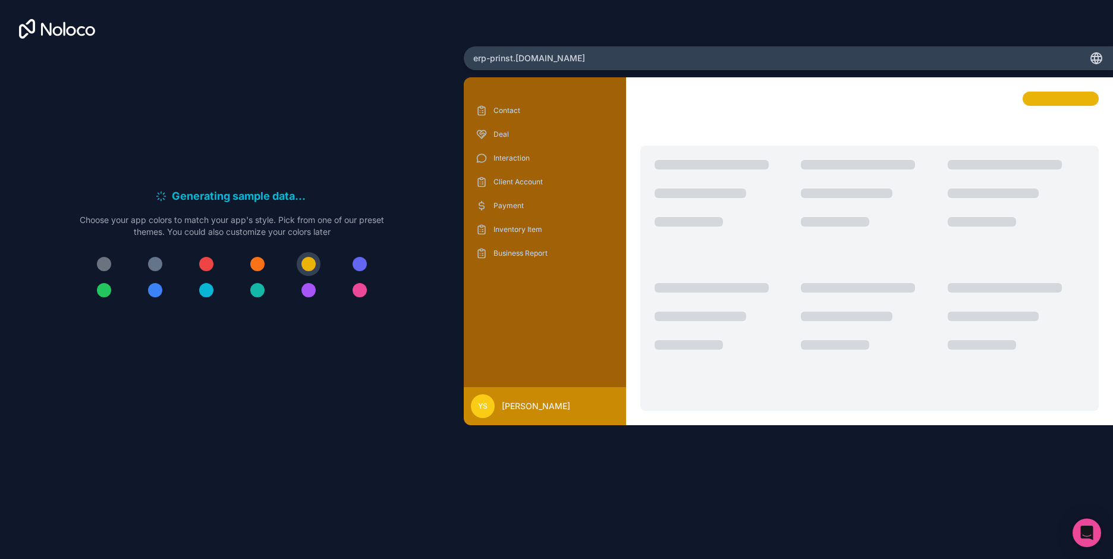
click at [357, 266] on div at bounding box center [360, 264] width 14 height 14
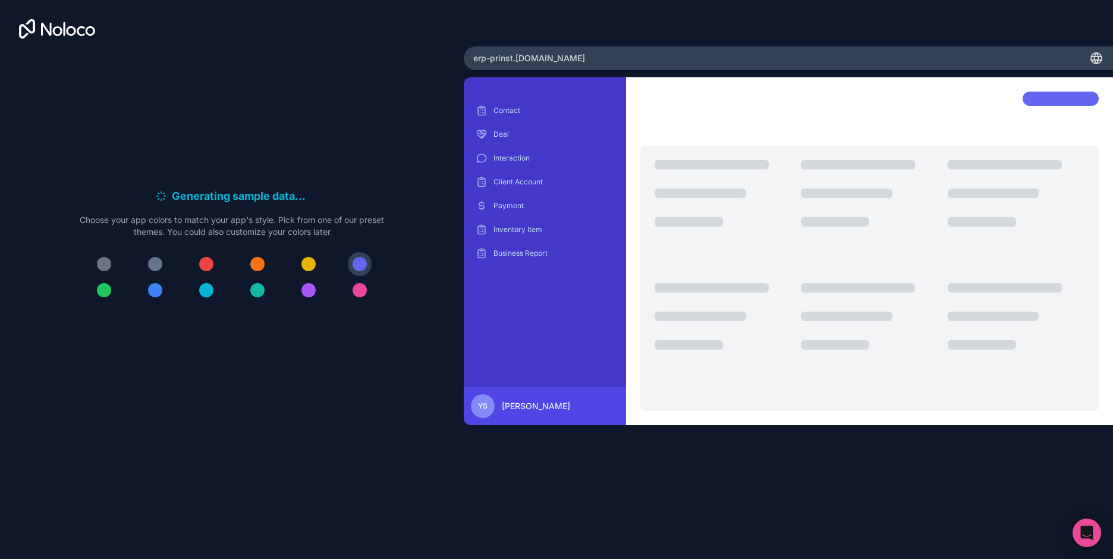
click at [304, 290] on div at bounding box center [308, 290] width 14 height 14
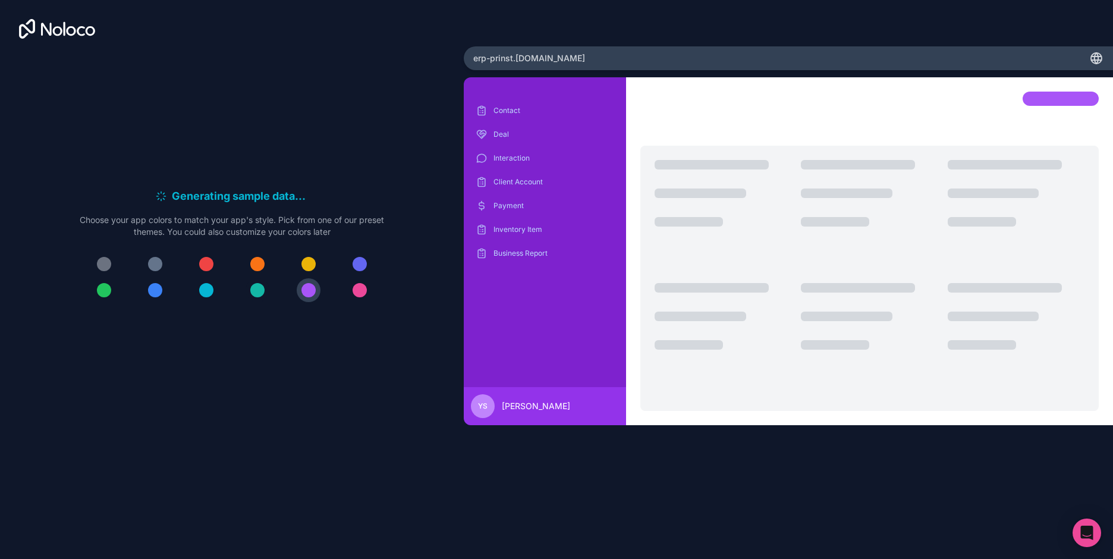
click at [253, 290] on div at bounding box center [257, 290] width 14 height 14
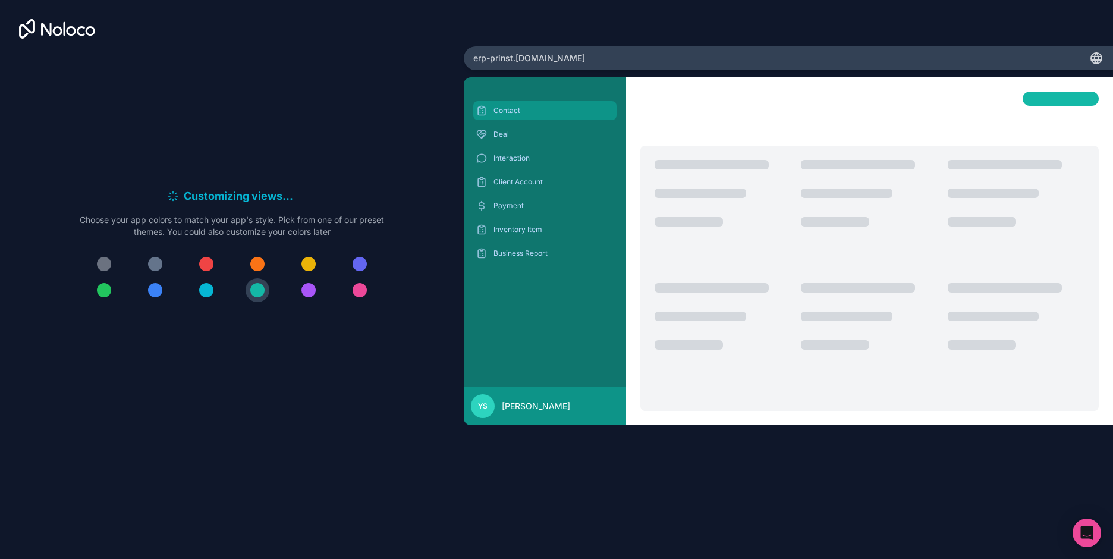
click at [506, 108] on p "Contact" at bounding box center [554, 111] width 121 height 10
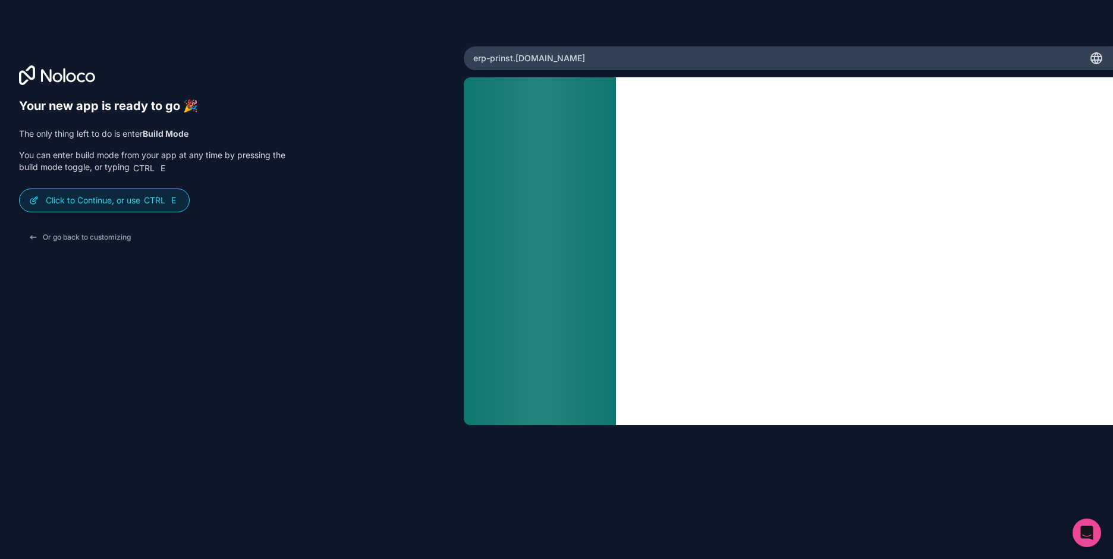
click at [137, 298] on div "Your new app is ready to go 🎉 The only thing left to do is enter Build Mode You…" at bounding box center [232, 296] width 426 height 394
click at [106, 199] on p "Click to Continue, or use Ctrl E" at bounding box center [113, 200] width 134 height 12
